Goal: Book appointment/travel/reservation

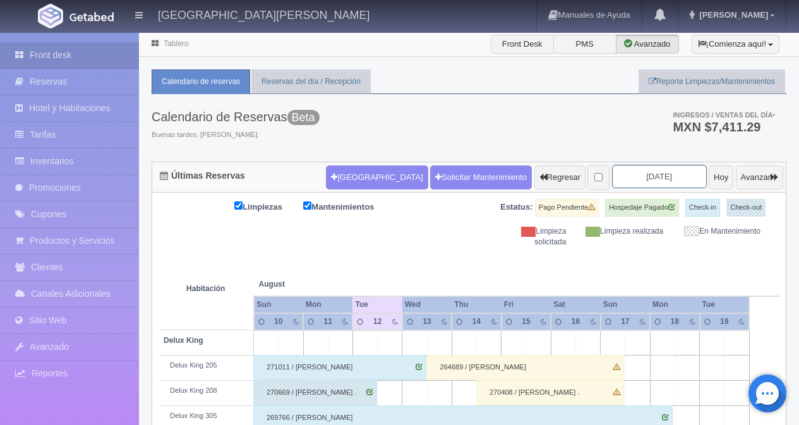
click at [656, 175] on input "[DATE]" at bounding box center [659, 176] width 95 height 23
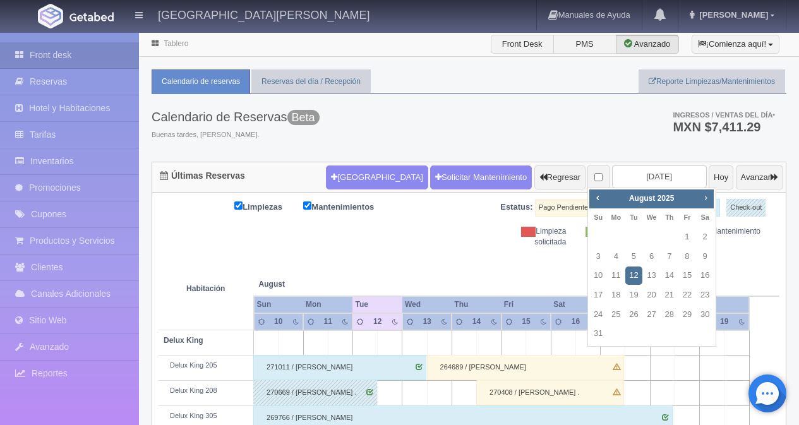
click at [707, 204] on link "Next" at bounding box center [706, 198] width 14 height 14
click at [686, 239] on link "5" at bounding box center [687, 237] width 16 height 18
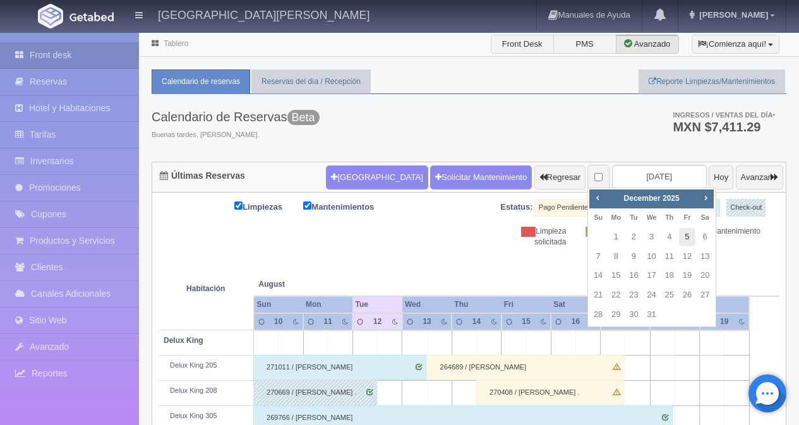
type input "2025-12-05"
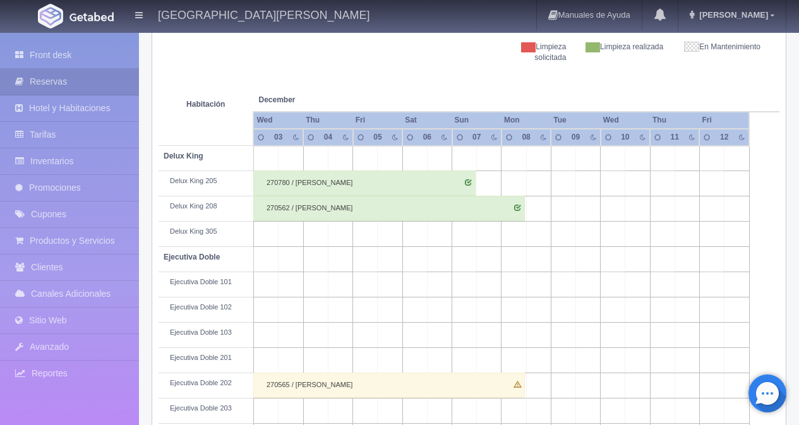
scroll to position [177, 0]
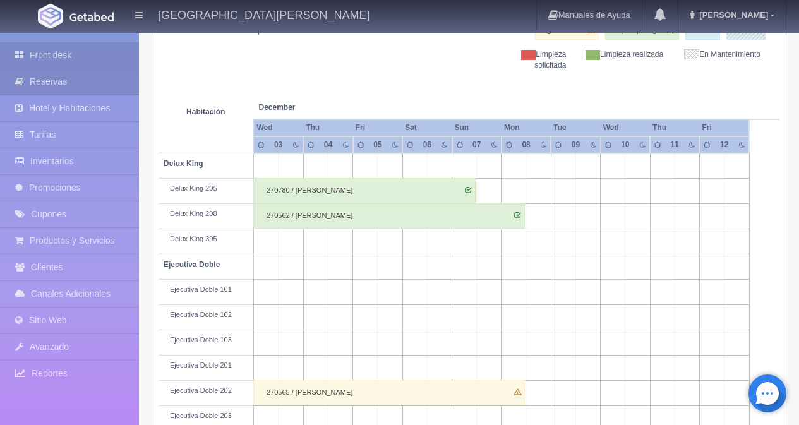
click at [106, 58] on link "Front desk" at bounding box center [69, 55] width 139 height 26
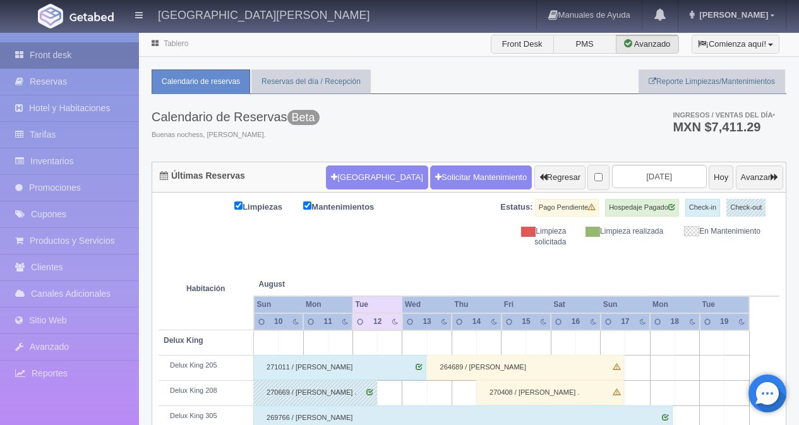
click at [39, 51] on link "Front desk" at bounding box center [69, 55] width 139 height 26
